Goal: Find specific page/section

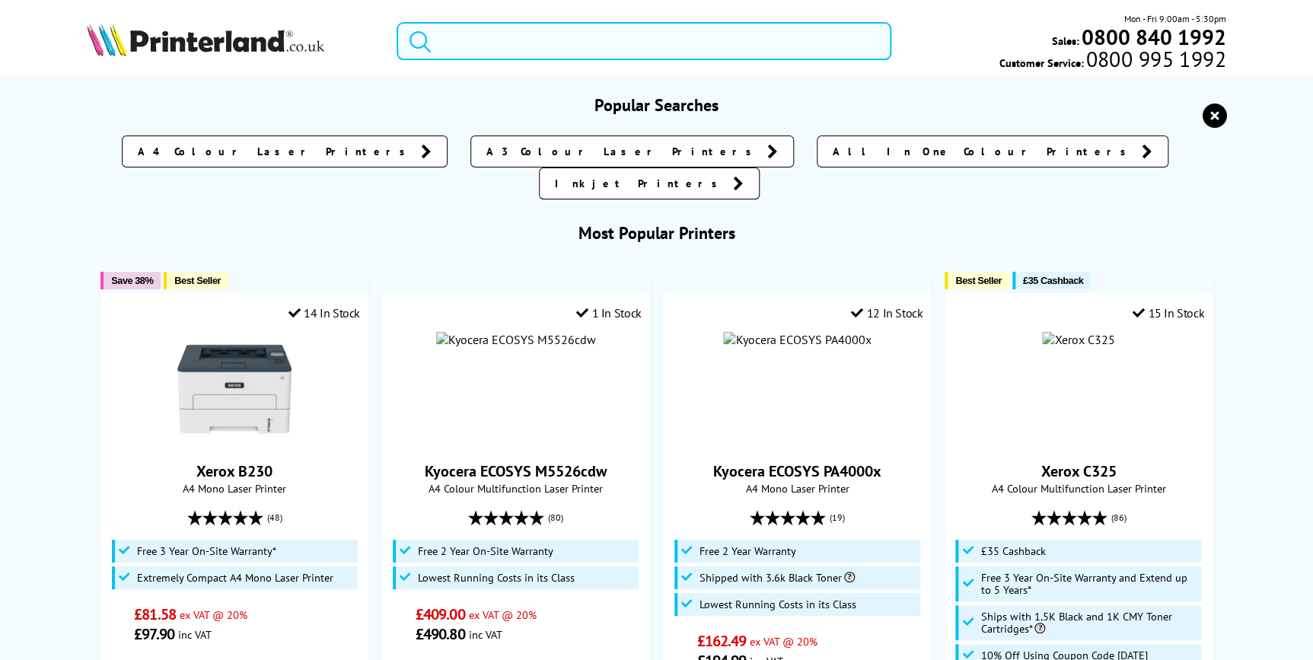
click at [611, 26] on input "search" at bounding box center [644, 41] width 495 height 38
paste input "CZ992A"
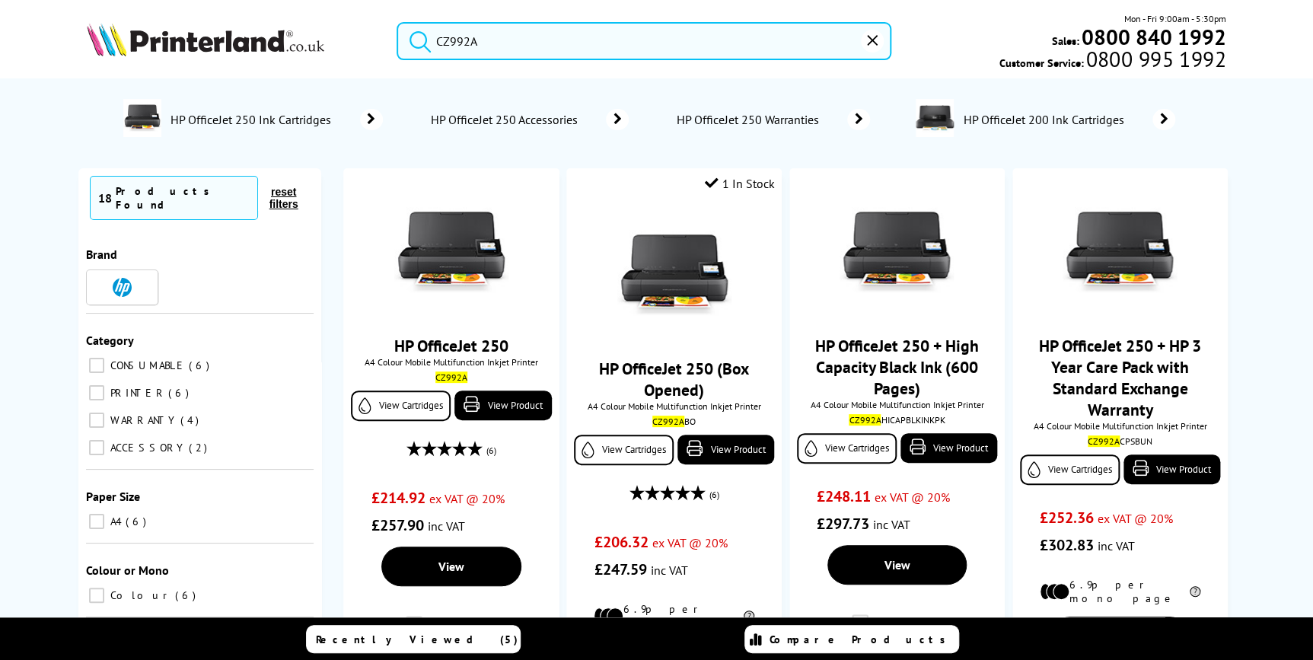
type input "CZ992A"
